Goal: Transaction & Acquisition: Purchase product/service

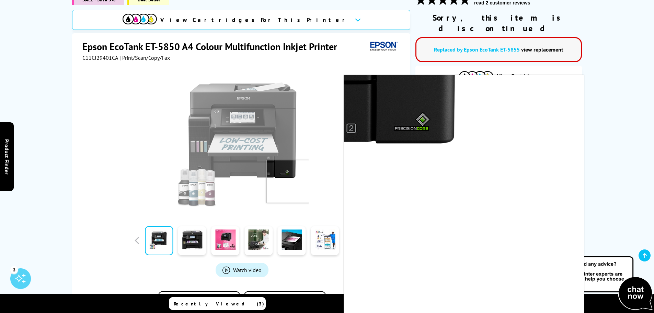
scroll to position [69, 0]
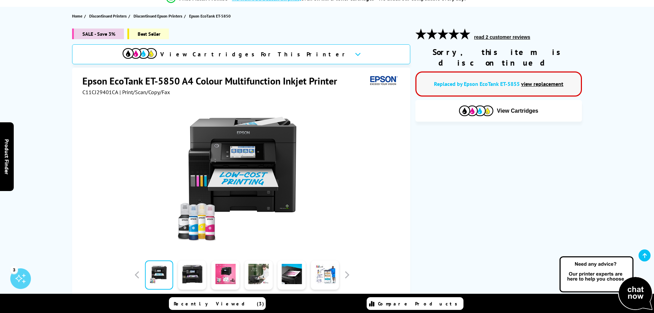
click at [509, 80] on link "Replaced by Epson EcoTank ET-5855" at bounding box center [477, 83] width 86 height 7
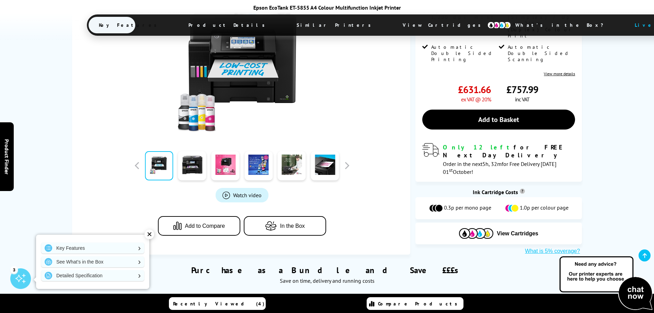
scroll to position [172, 0]
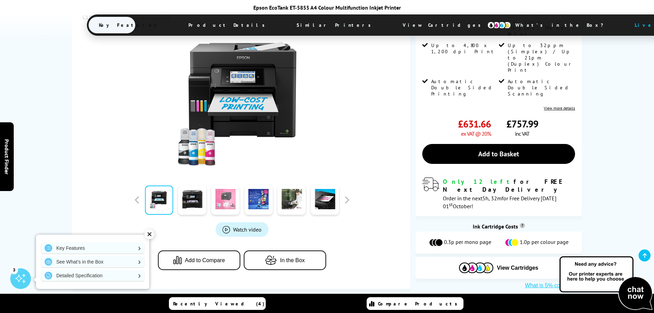
click at [224, 185] on link at bounding box center [225, 199] width 28 height 29
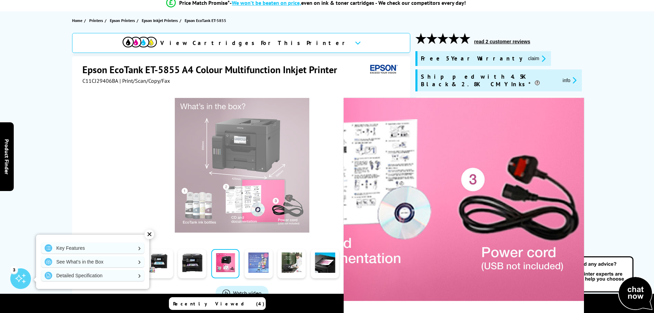
scroll to position [103, 0]
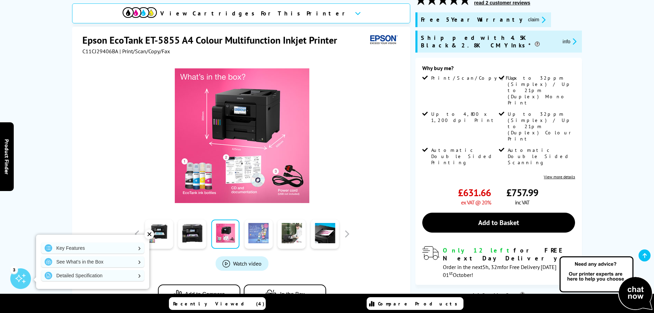
click at [260, 225] on link at bounding box center [258, 233] width 28 height 29
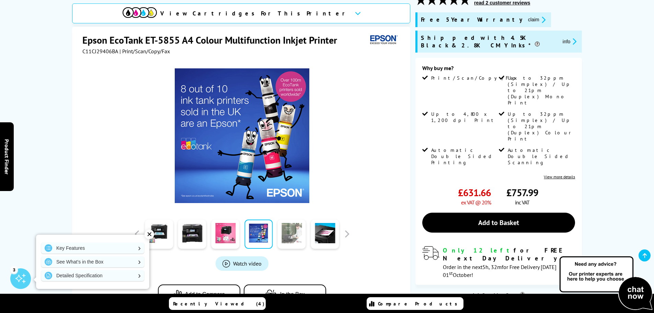
click at [292, 223] on link at bounding box center [292, 233] width 28 height 29
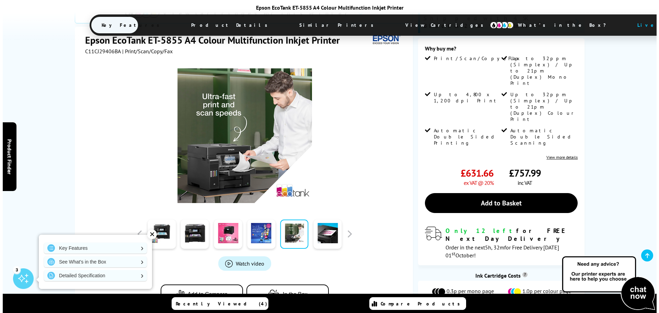
scroll to position [137, 0]
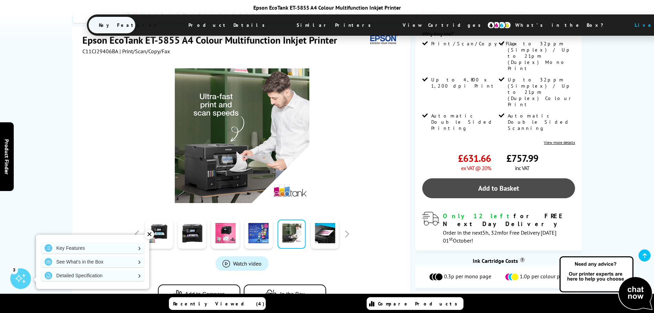
click at [515, 178] on link "Add to Basket" at bounding box center [498, 188] width 153 height 20
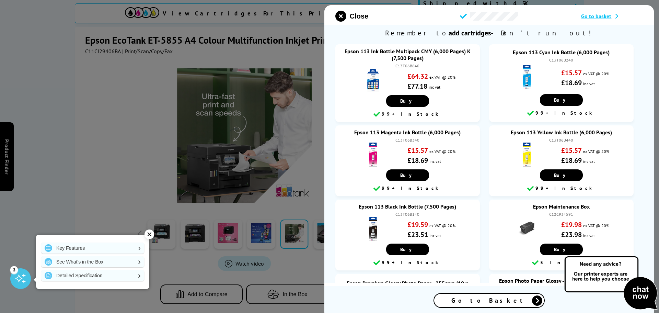
click at [486, 303] on span "Go to Basket" at bounding box center [488, 300] width 75 height 8
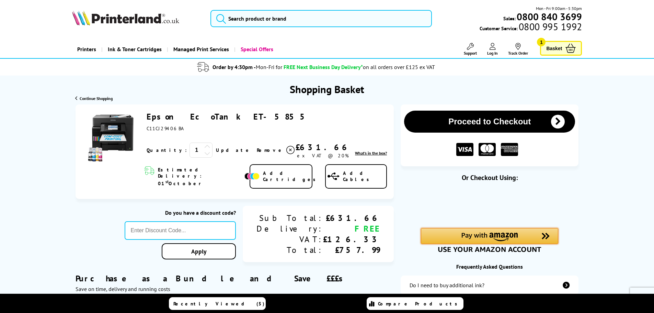
click at [533, 234] on div "Amazon Pay - Use your Amazon account" at bounding box center [489, 236] width 137 height 16
